Goal: Information Seeking & Learning: Find specific fact

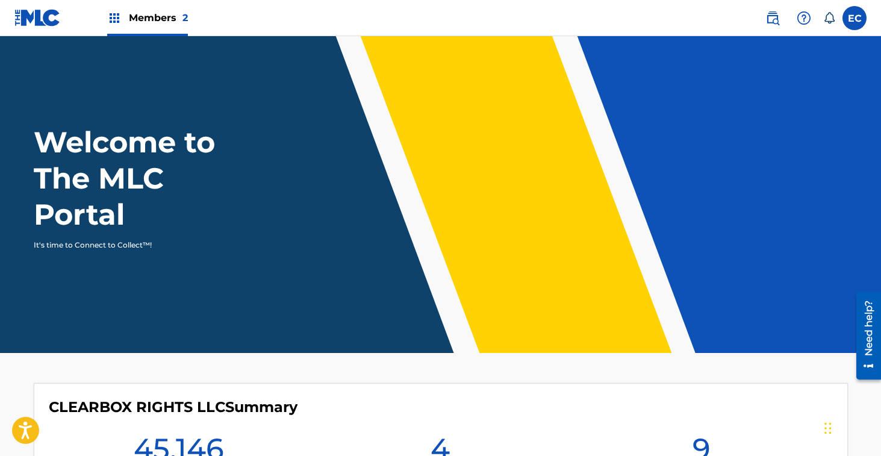
click at [152, 10] on div "Members 2" at bounding box center [147, 18] width 81 height 36
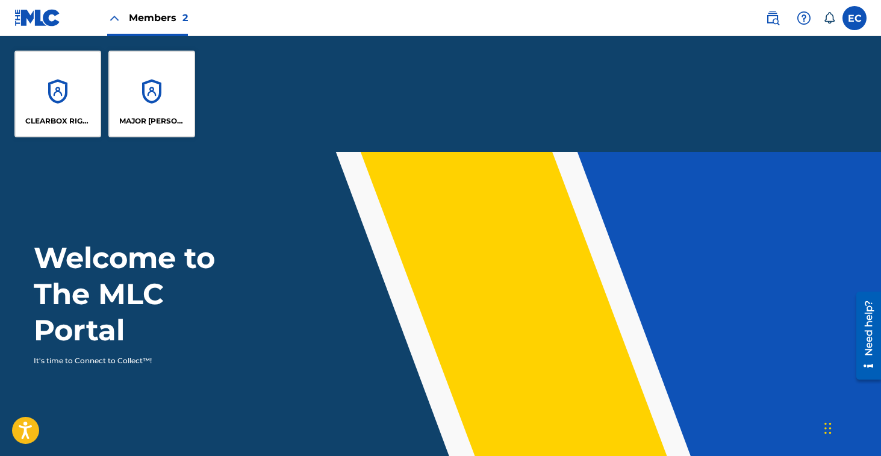
click at [43, 104] on div "CLEARBOX RIGHTS LLC" at bounding box center [57, 94] width 87 height 87
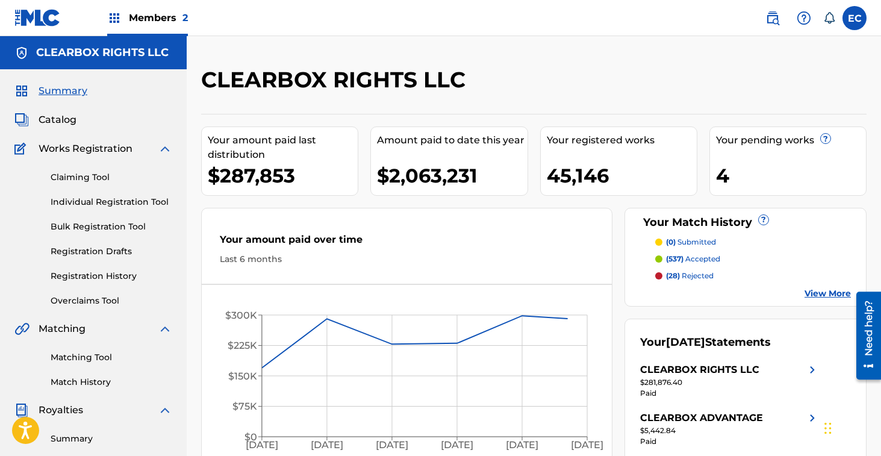
click at [58, 122] on span "Catalog" at bounding box center [58, 120] width 38 height 14
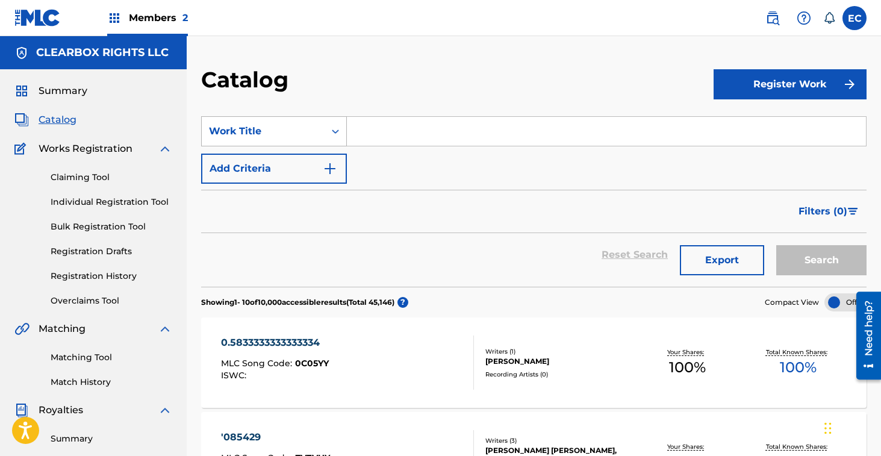
click at [297, 132] on div "Work Title" at bounding box center [263, 131] width 108 height 14
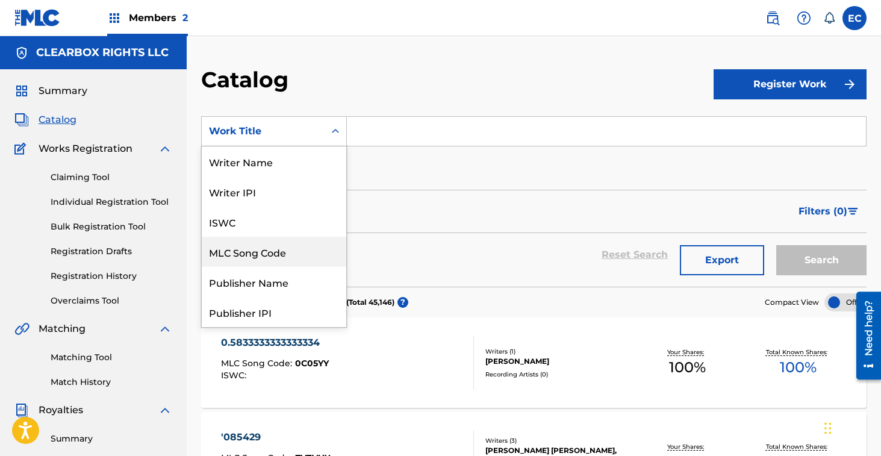
click at [264, 260] on div "MLC Song Code" at bounding box center [274, 252] width 145 height 30
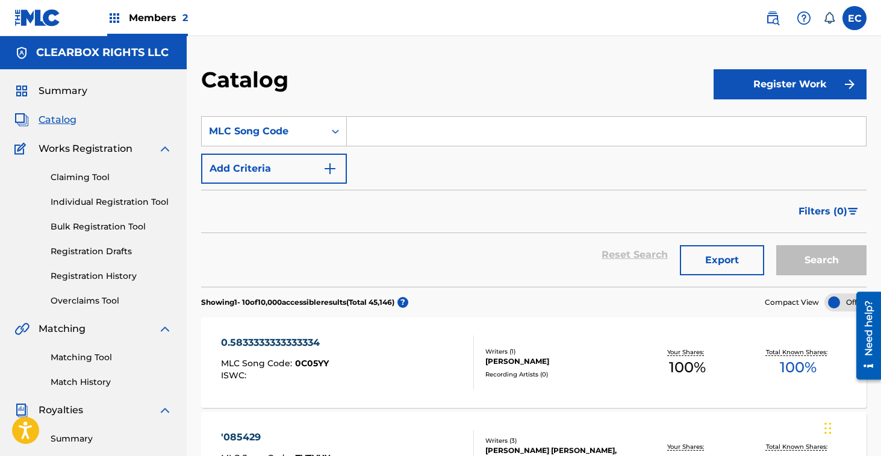
click at [395, 142] on input "Search Form" at bounding box center [606, 131] width 519 height 29
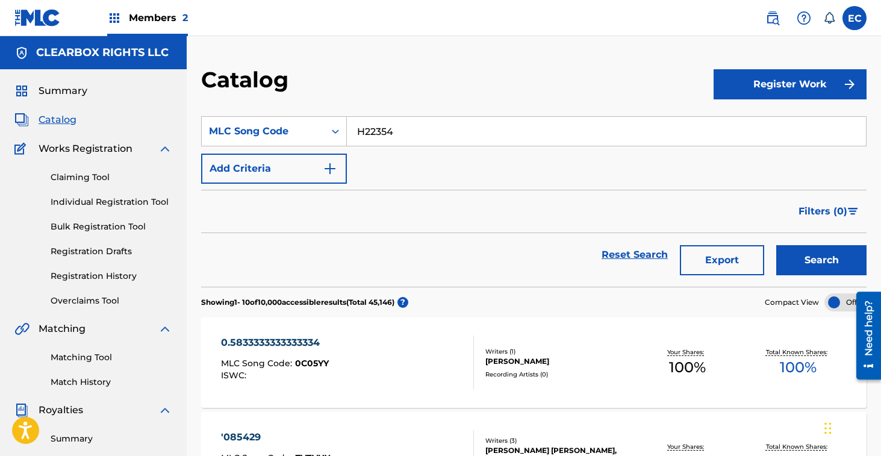
type input "H22354"
click at [823, 257] on button "Search" at bounding box center [821, 260] width 90 height 30
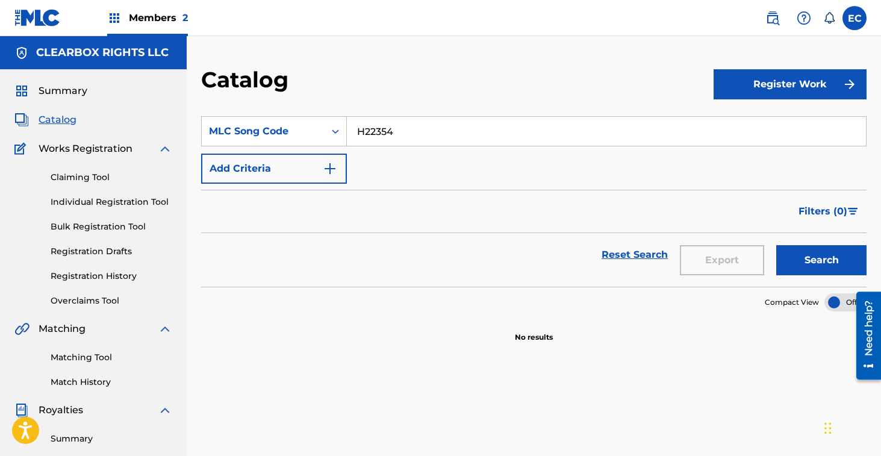
click at [770, 17] on img at bounding box center [772, 18] width 14 height 14
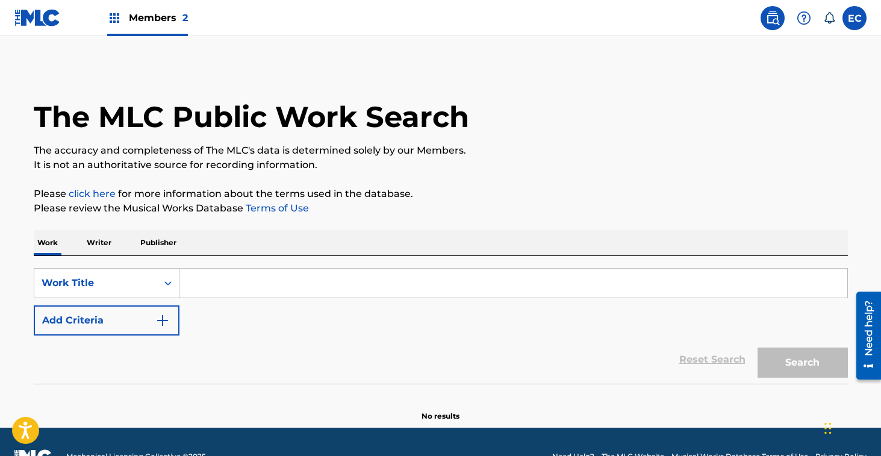
click at [300, 54] on main "The MLC Public Work Search The accuracy and completeness of The MLC's data is d…" at bounding box center [440, 231] width 881 height 391
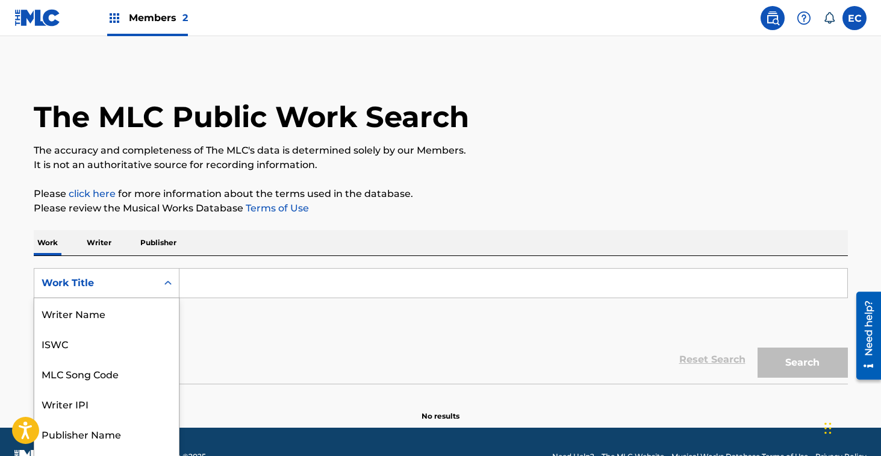
click at [128, 274] on div "Work Title" at bounding box center [95, 283] width 123 height 23
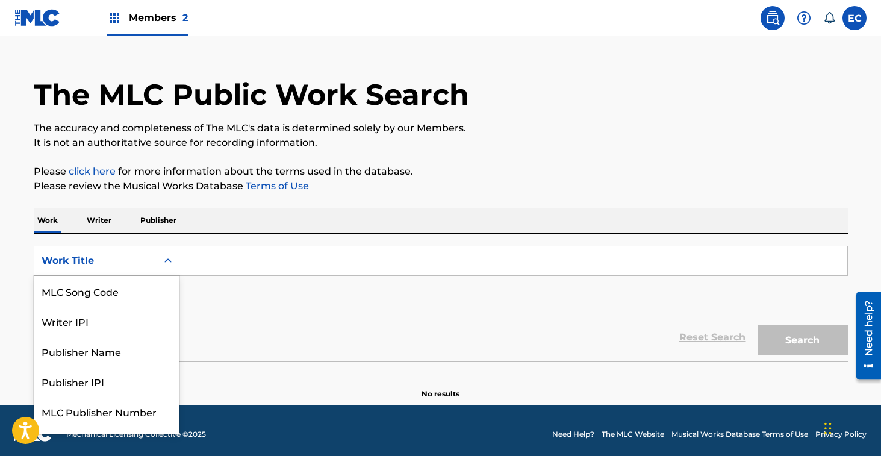
scroll to position [23, 0]
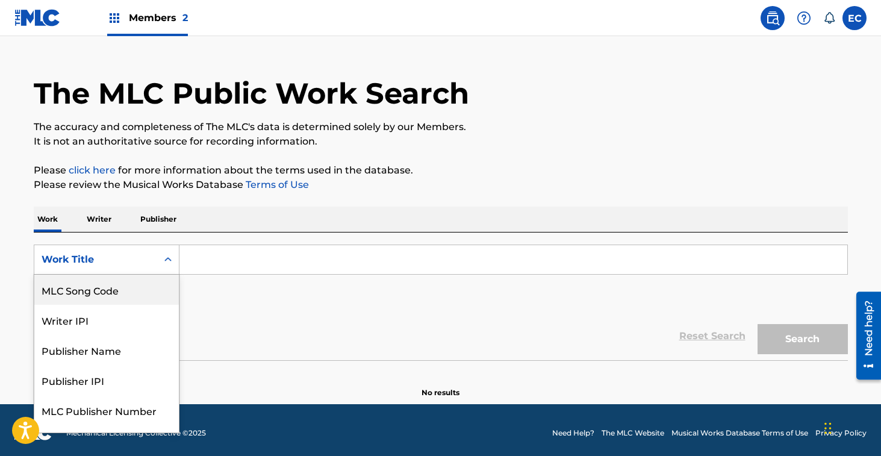
click at [119, 297] on div "MLC Song Code" at bounding box center [106, 290] width 145 height 30
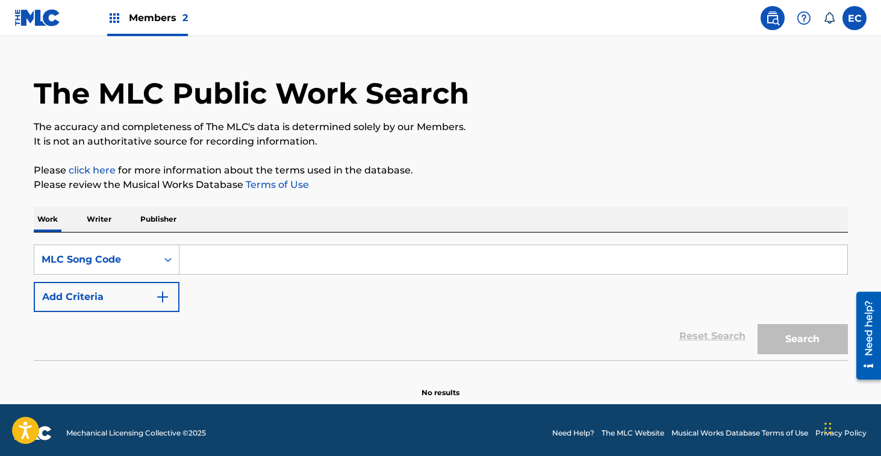
click at [202, 258] on input "Search Form" at bounding box center [513, 259] width 668 height 29
type input "H22354"
click at [811, 338] on button "Search" at bounding box center [803, 339] width 90 height 30
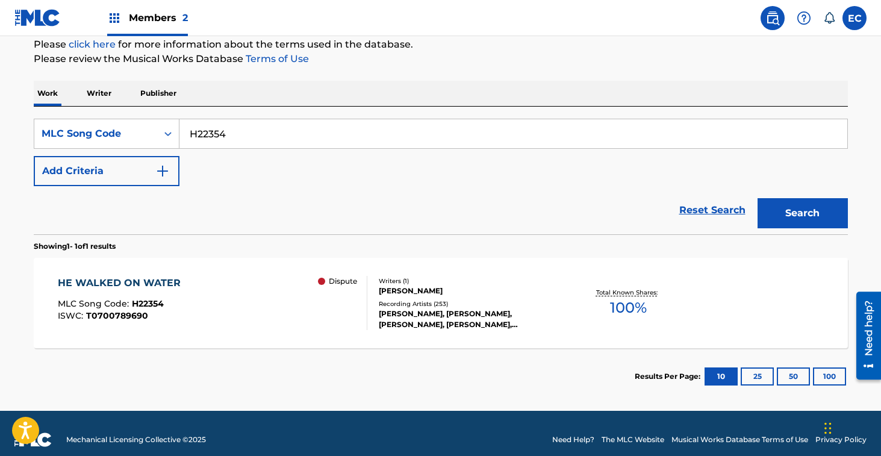
scroll to position [153, 0]
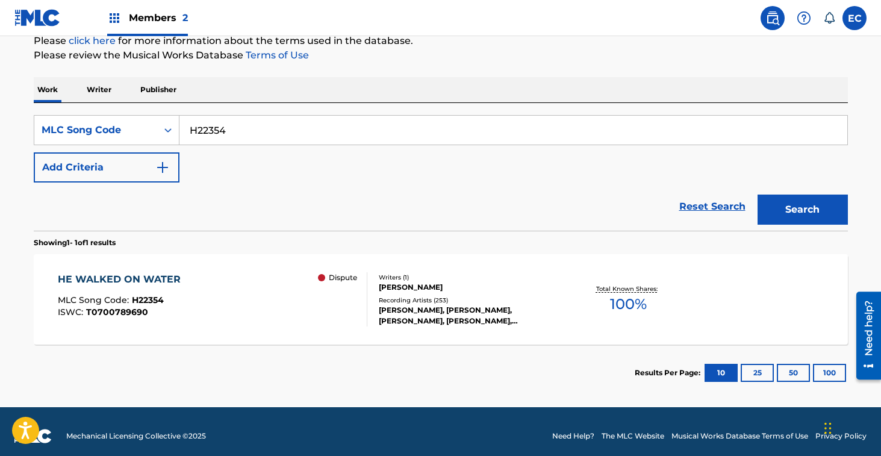
click at [113, 277] on div "HE WALKED ON WATER" at bounding box center [122, 279] width 129 height 14
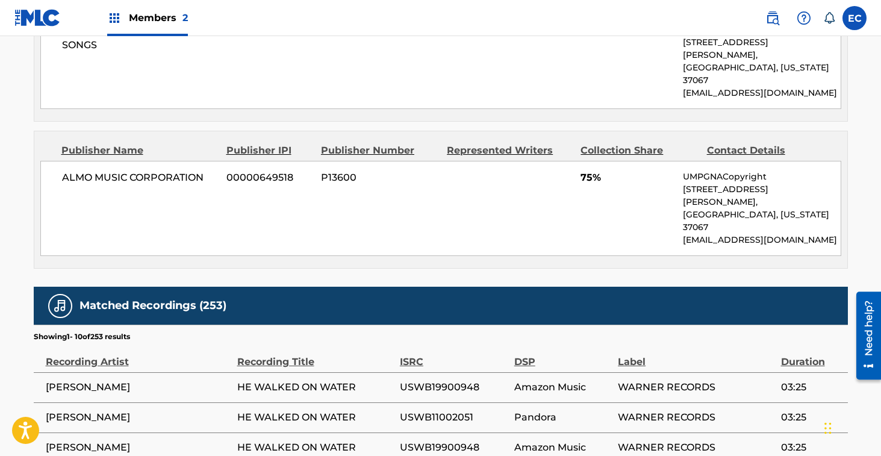
scroll to position [618, 0]
